Goal: Transaction & Acquisition: Purchase product/service

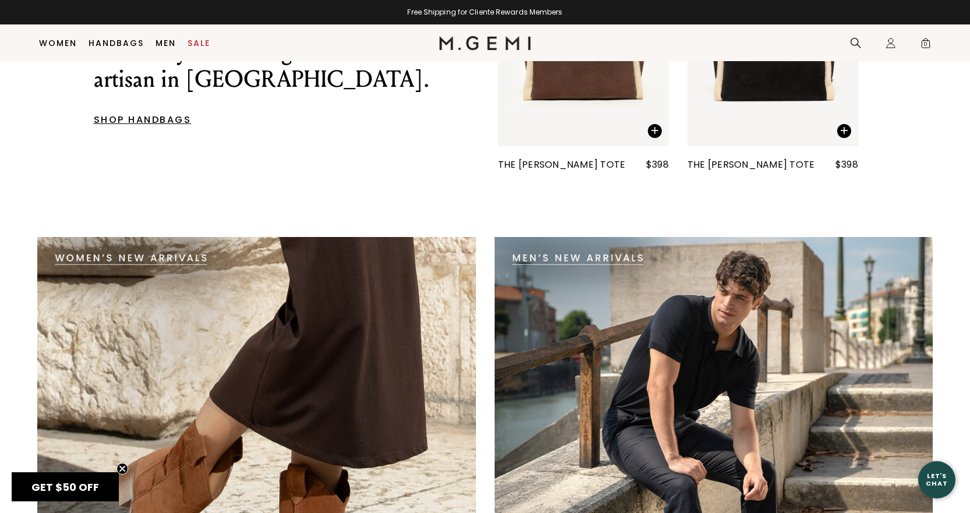
scroll to position [2085, 0]
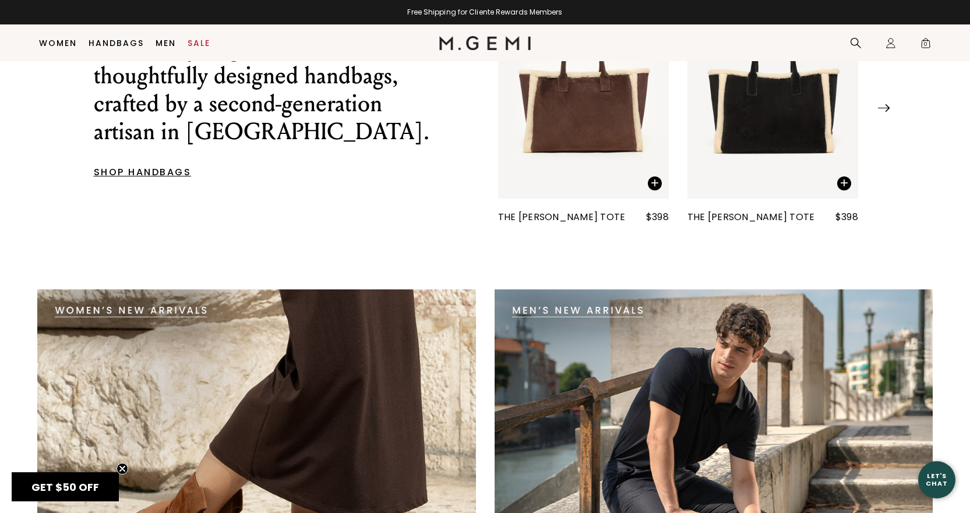
click at [604, 311] on img at bounding box center [714, 509] width 439 height 439
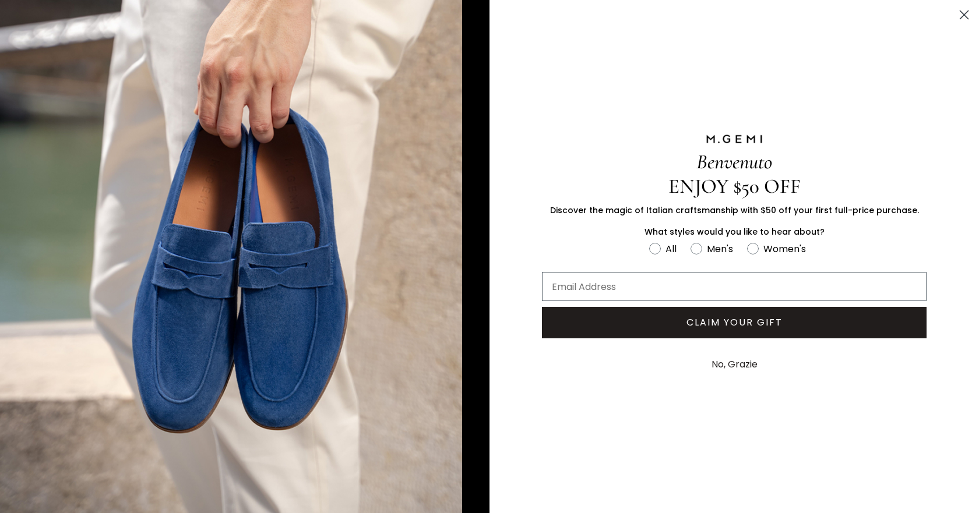
click at [970, 12] on circle "Close dialog" at bounding box center [964, 14] width 19 height 19
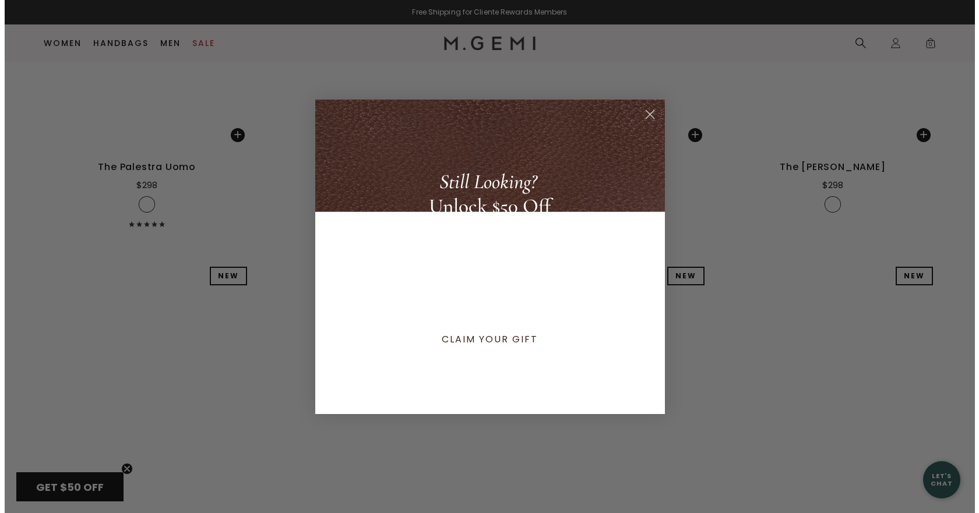
scroll to position [4319, 0]
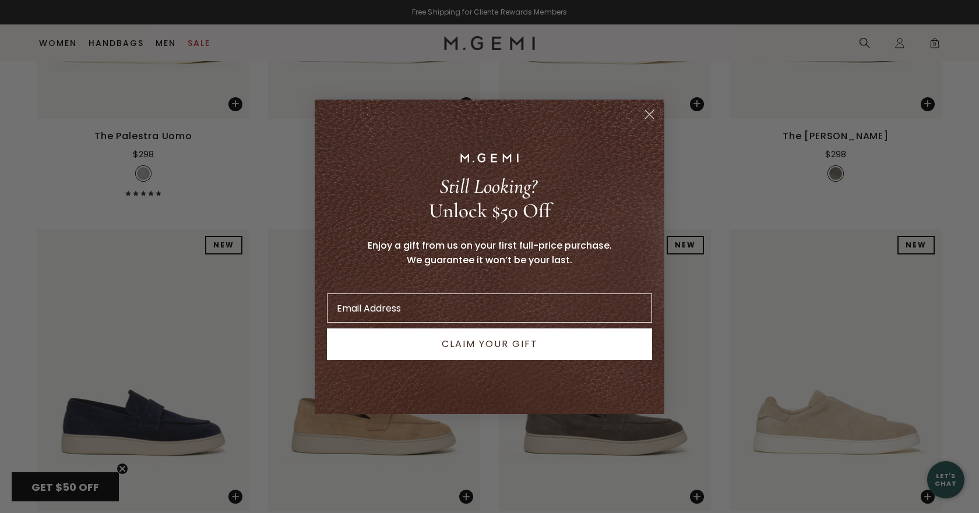
click at [657, 112] on circle "Close dialog" at bounding box center [649, 113] width 19 height 19
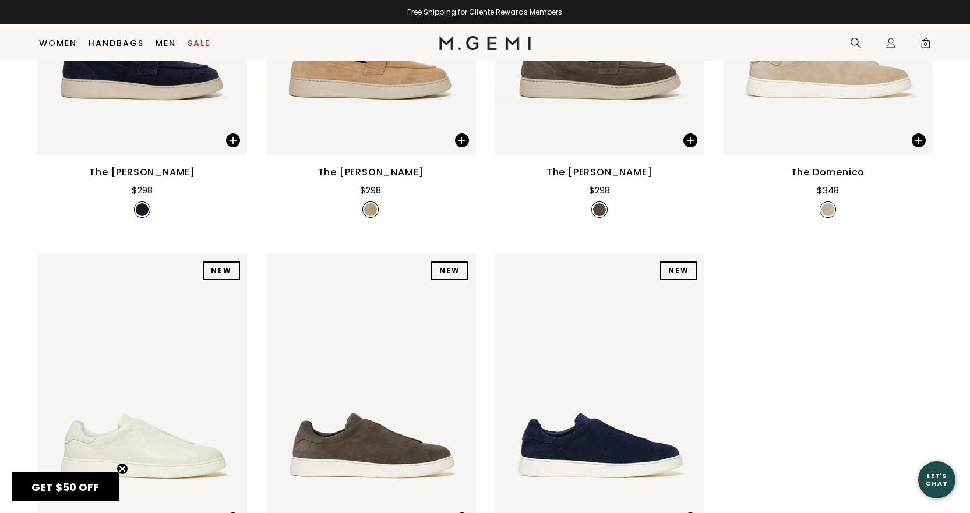
scroll to position [4288, 0]
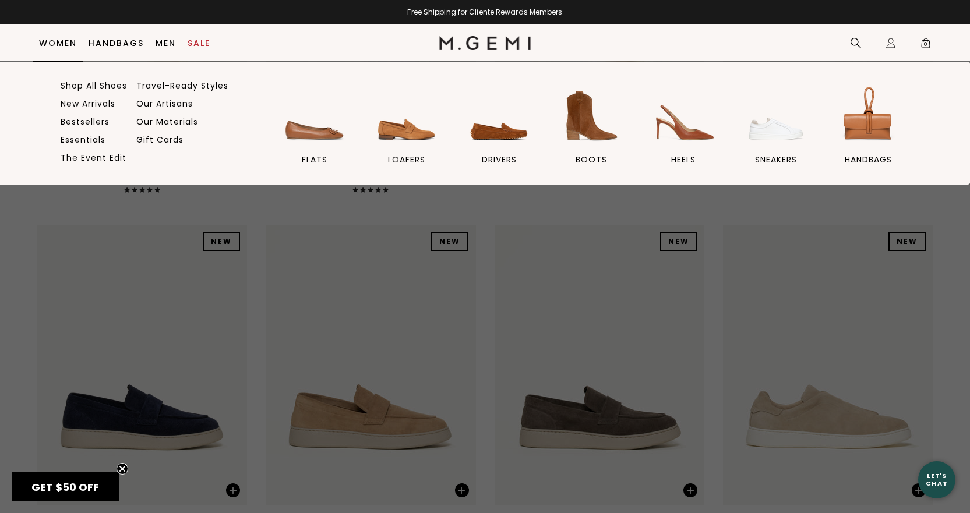
click at [52, 41] on link "Women" at bounding box center [58, 42] width 38 height 9
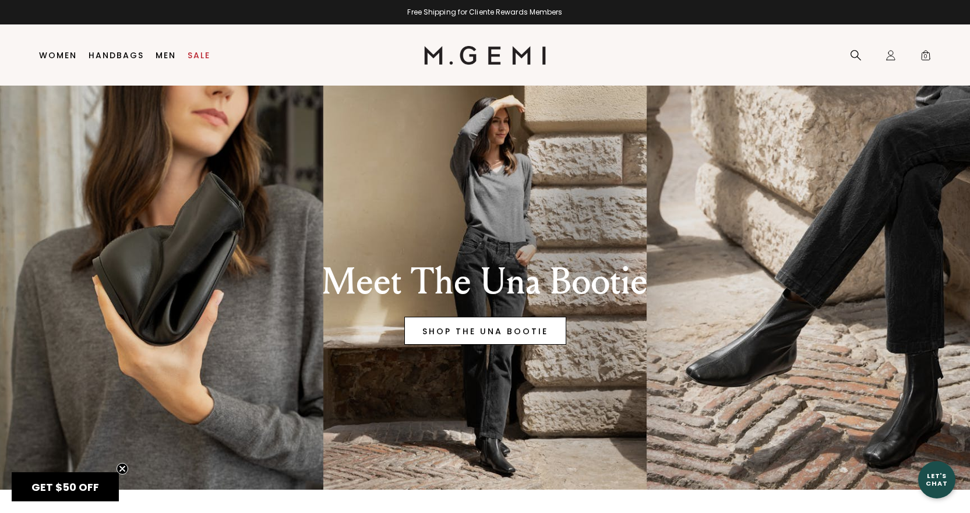
click at [494, 330] on link "SHOP THE UNA BOOTIE" at bounding box center [485, 331] width 162 height 28
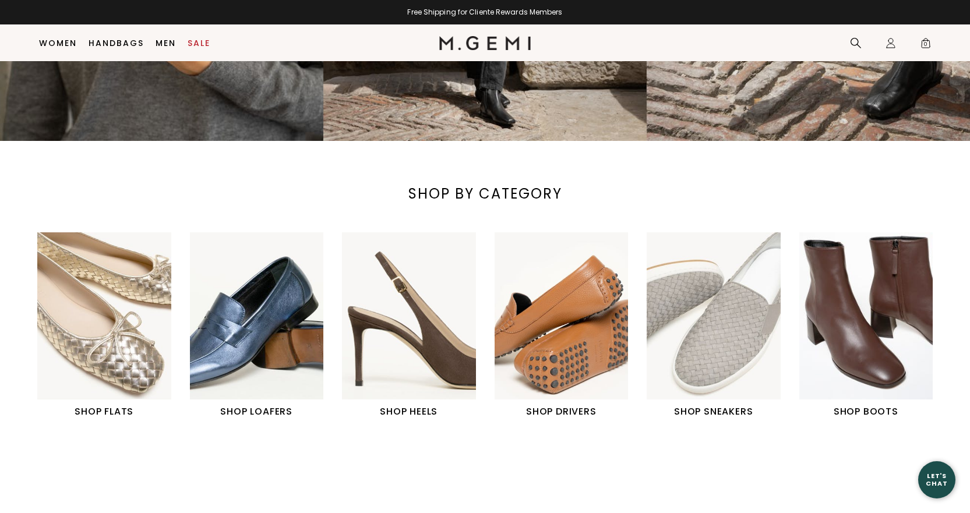
scroll to position [325, 0]
click at [287, 335] on img "2 / 6" at bounding box center [257, 315] width 134 height 167
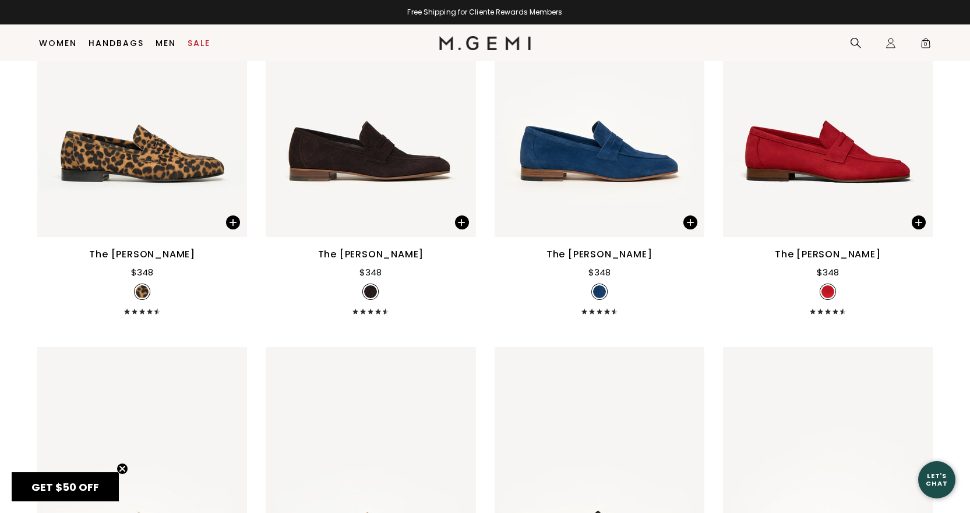
scroll to position [92, 0]
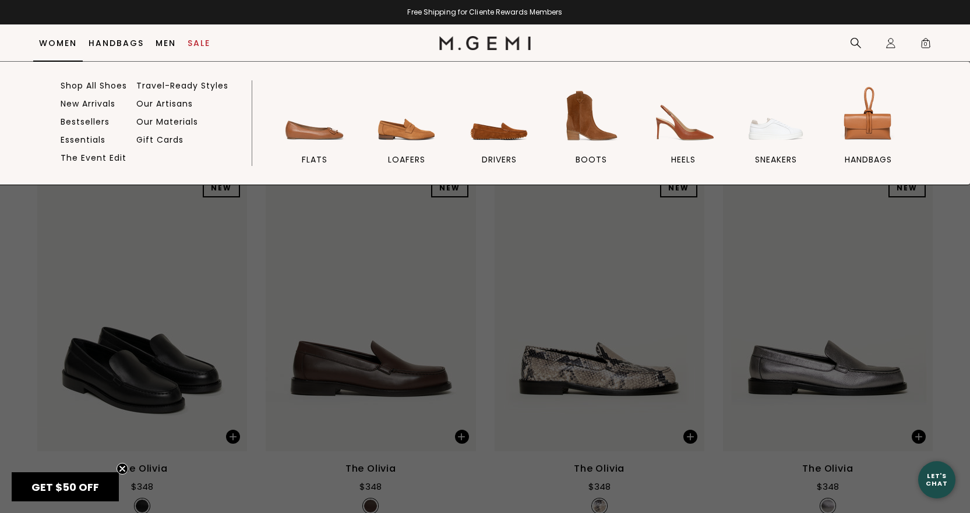
click at [57, 43] on link "Women" at bounding box center [58, 42] width 38 height 9
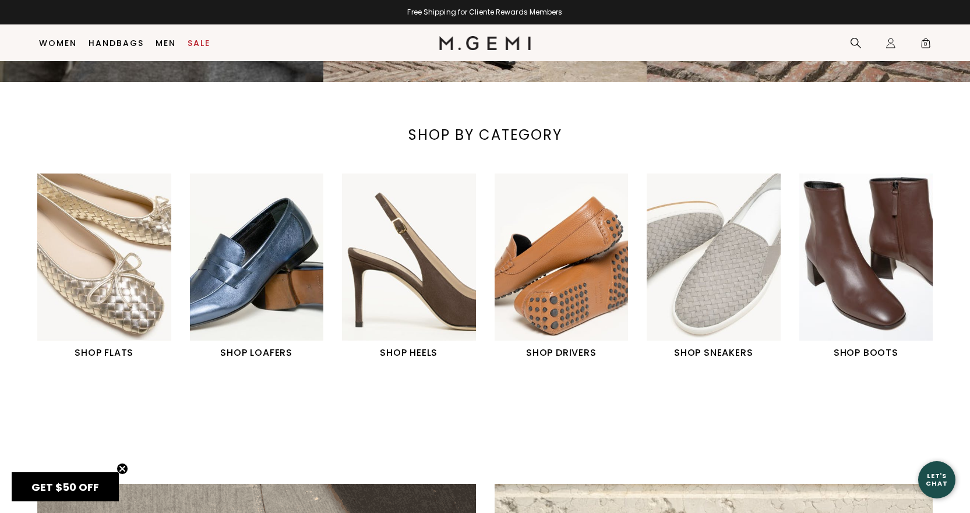
click at [106, 285] on img "1 / 6" at bounding box center [104, 257] width 134 height 167
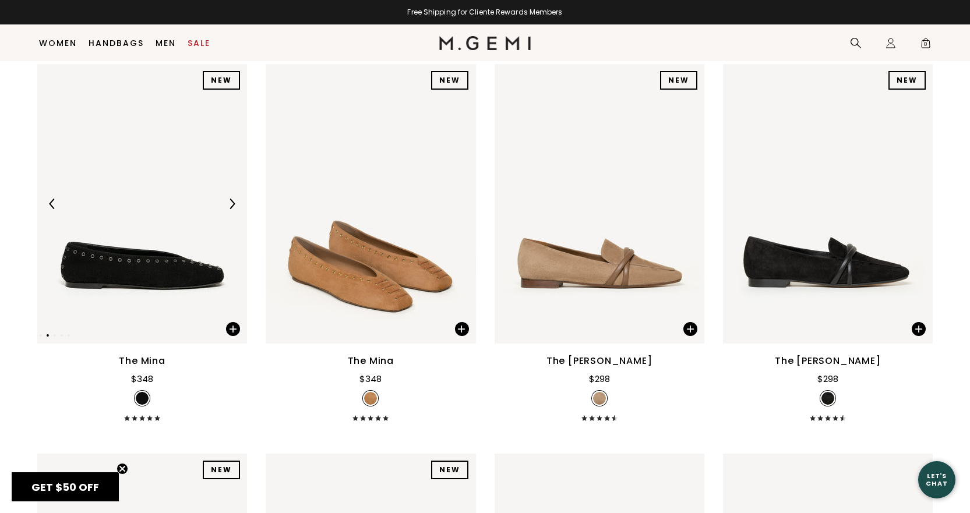
scroll to position [209, 0]
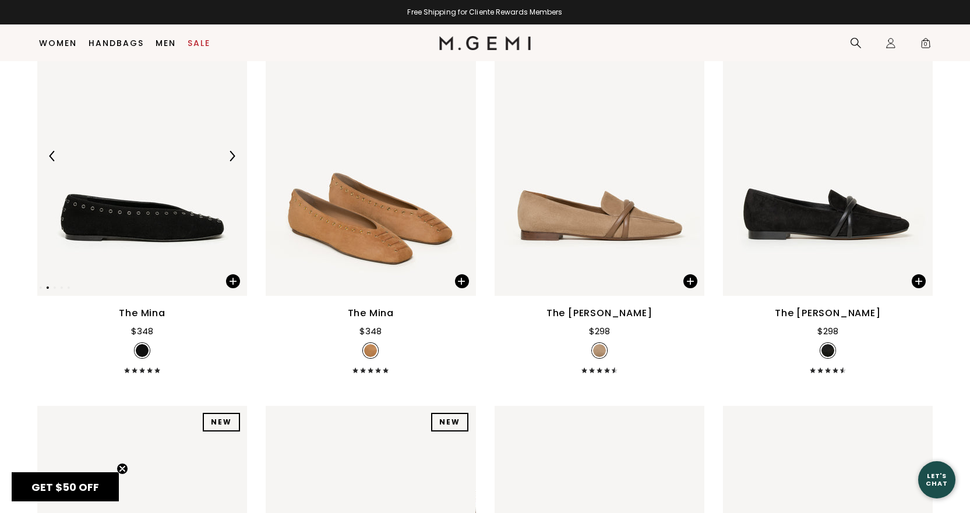
click at [234, 157] on img at bounding box center [232, 156] width 10 height 10
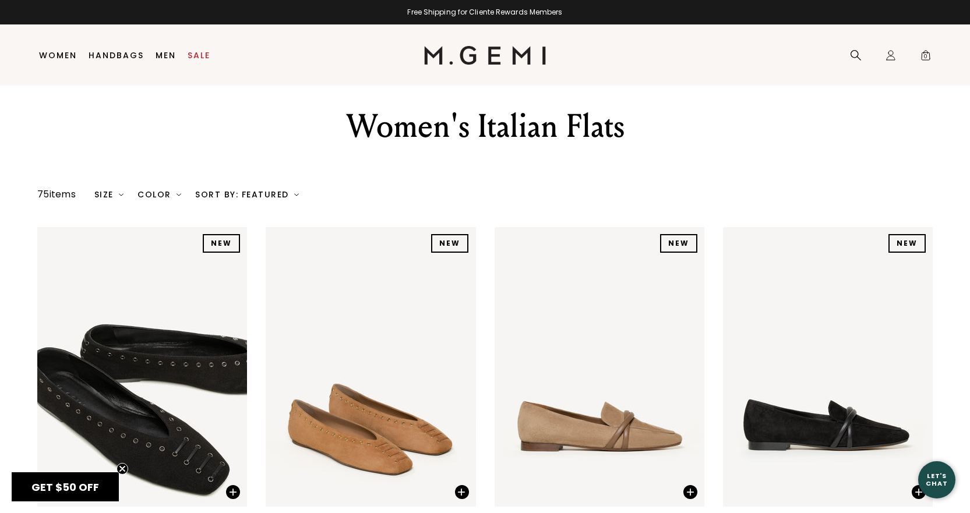
scroll to position [24, 0]
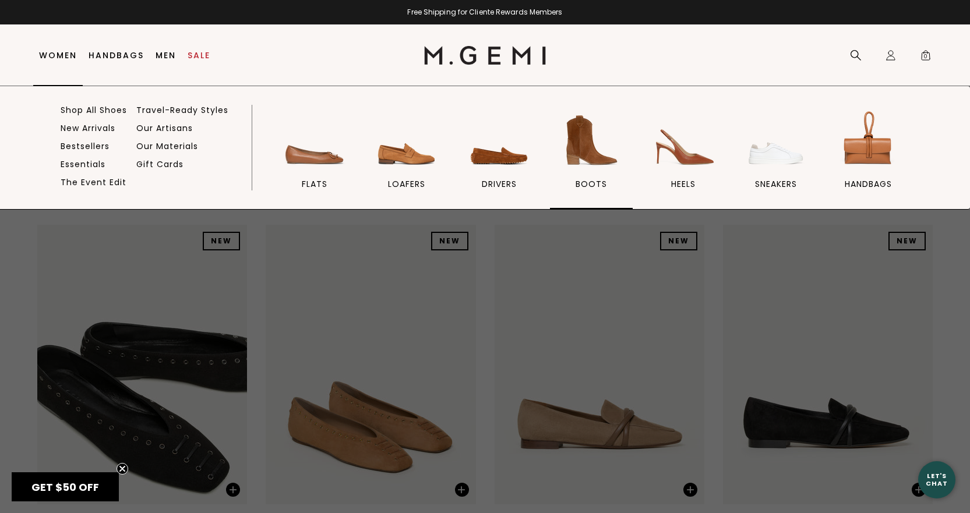
click at [573, 155] on img at bounding box center [591, 140] width 65 height 65
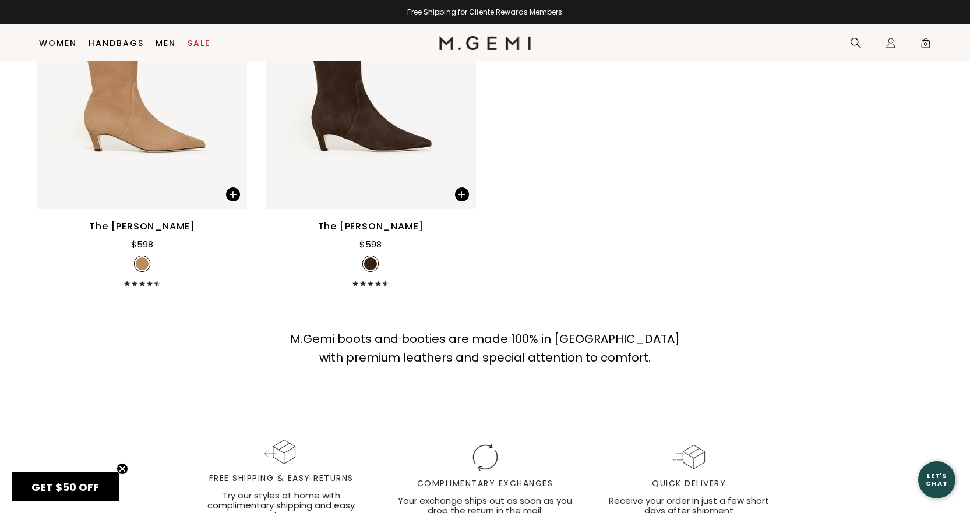
scroll to position [1025, 0]
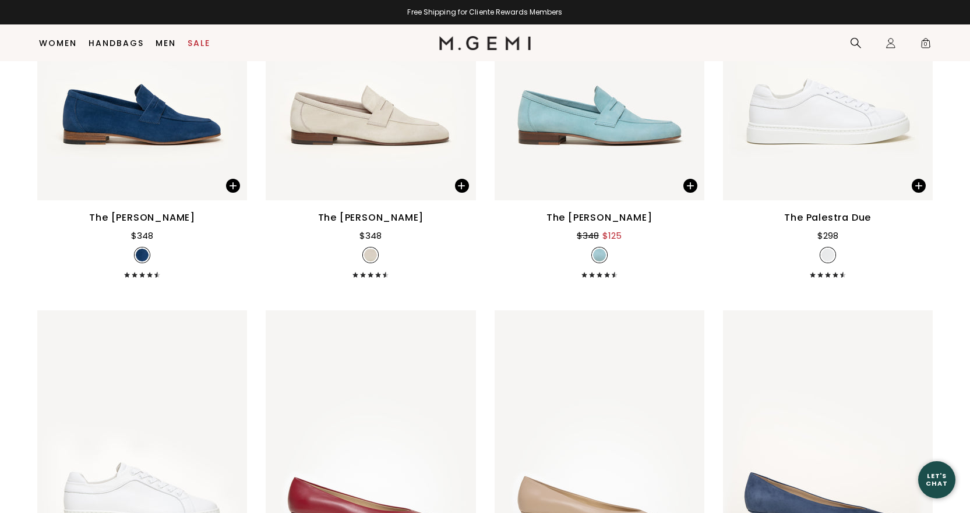
scroll to position [2124, 0]
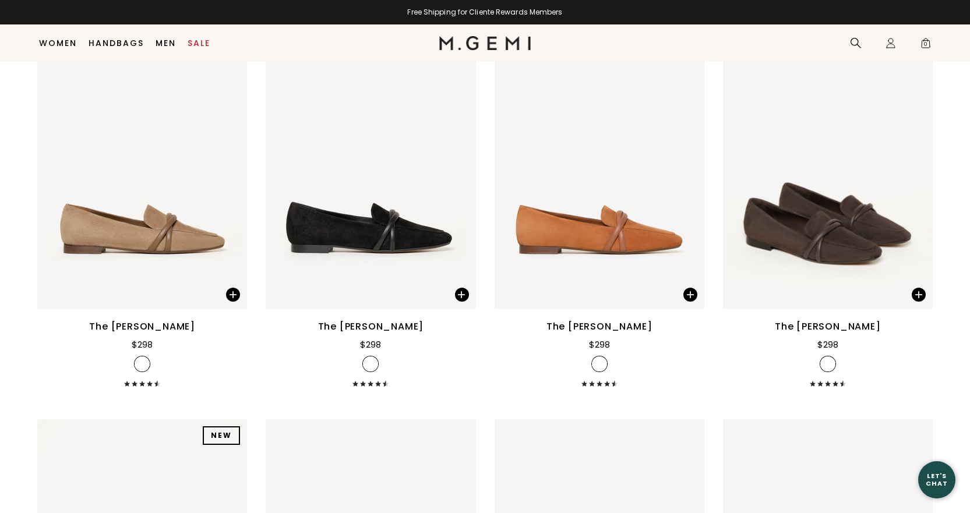
scroll to position [617, 0]
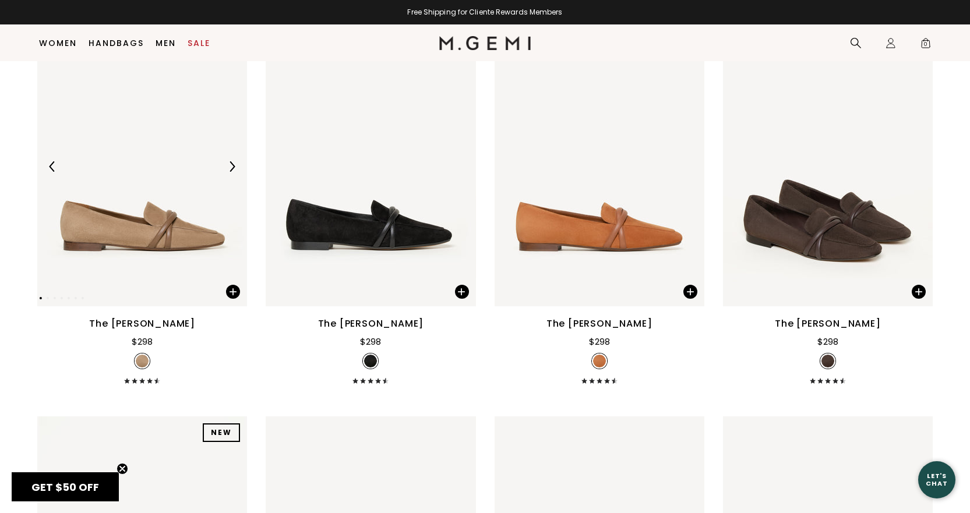
click at [159, 184] on img at bounding box center [142, 167] width 210 height 280
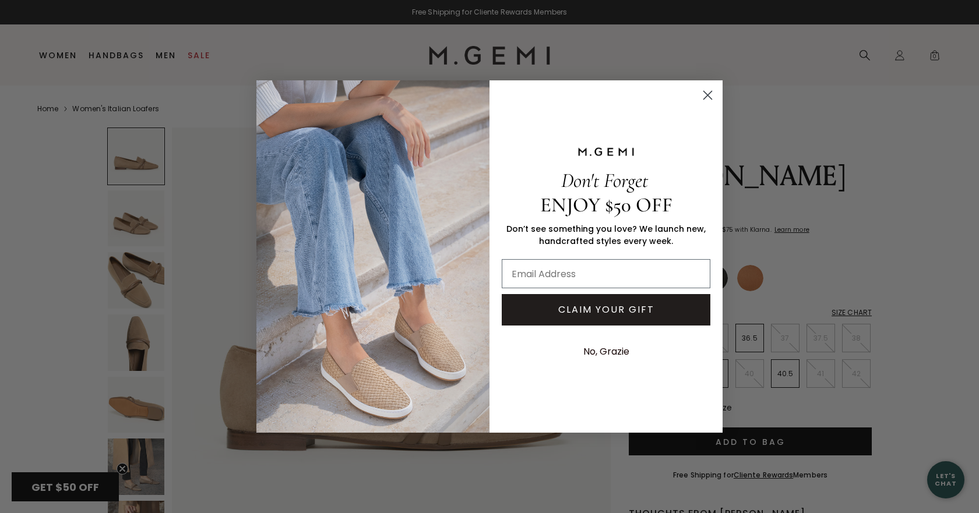
click at [706, 91] on circle "Close dialog" at bounding box center [707, 95] width 19 height 19
